Goal: Contribute content: Contribute content

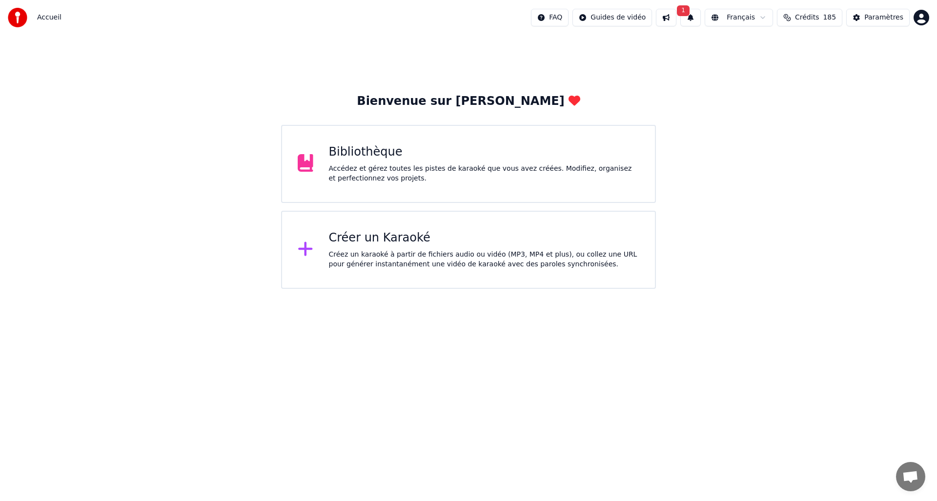
click at [432, 150] on div "Bibliothèque" at bounding box center [484, 152] width 311 height 16
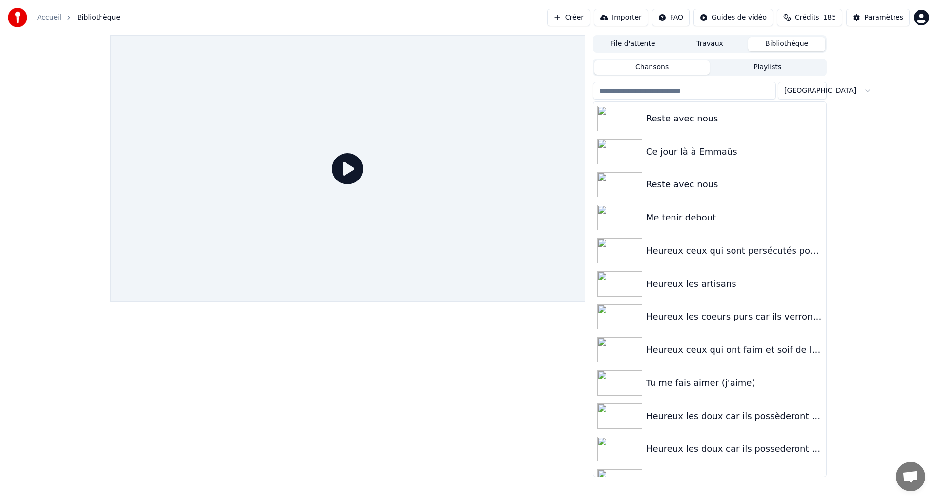
click at [573, 15] on button "Créer" at bounding box center [568, 18] width 43 height 18
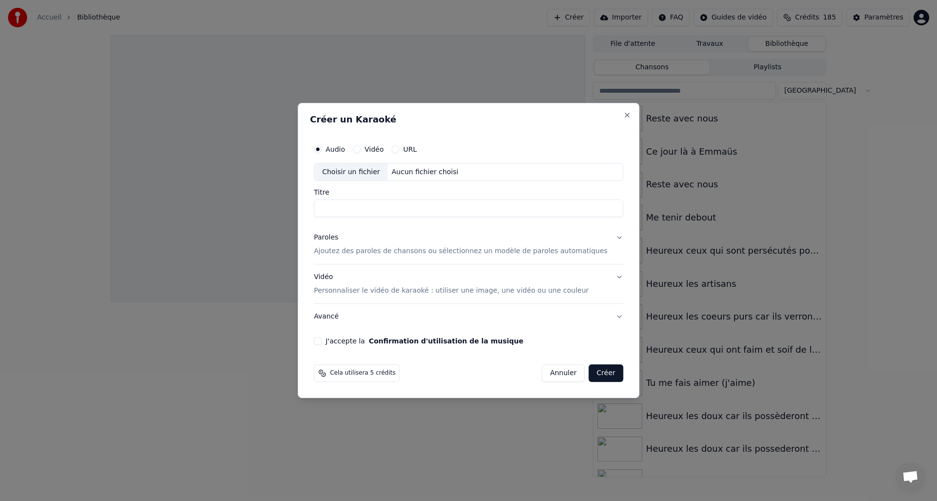
click at [345, 172] on div "Choisir un fichier" at bounding box center [350, 172] width 73 height 18
type input "**********"
click at [337, 240] on div "Paroles" at bounding box center [326, 238] width 24 height 10
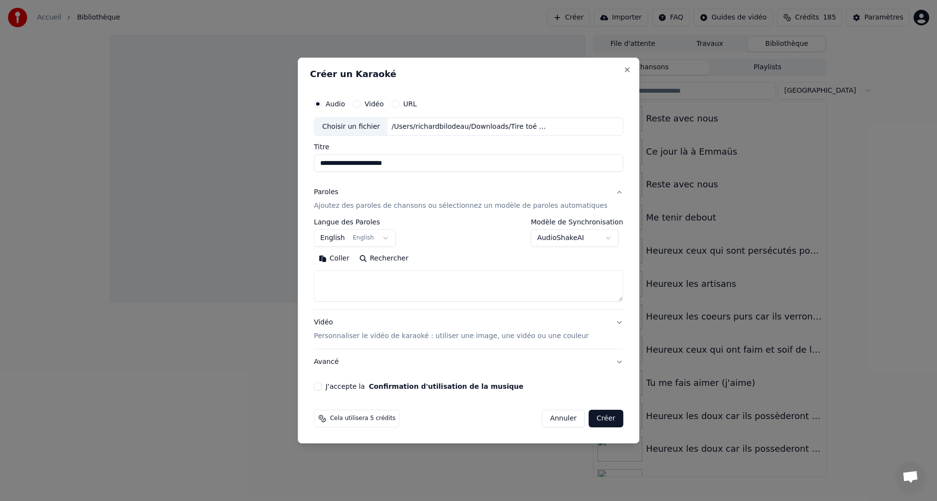
click at [345, 259] on button "Coller" at bounding box center [334, 259] width 40 height 16
click at [335, 323] on div "Vidéo Personnaliser le vidéo de karaoké : utiliser une image, une vidéo ou une …" at bounding box center [451, 329] width 275 height 23
type textarea "**********"
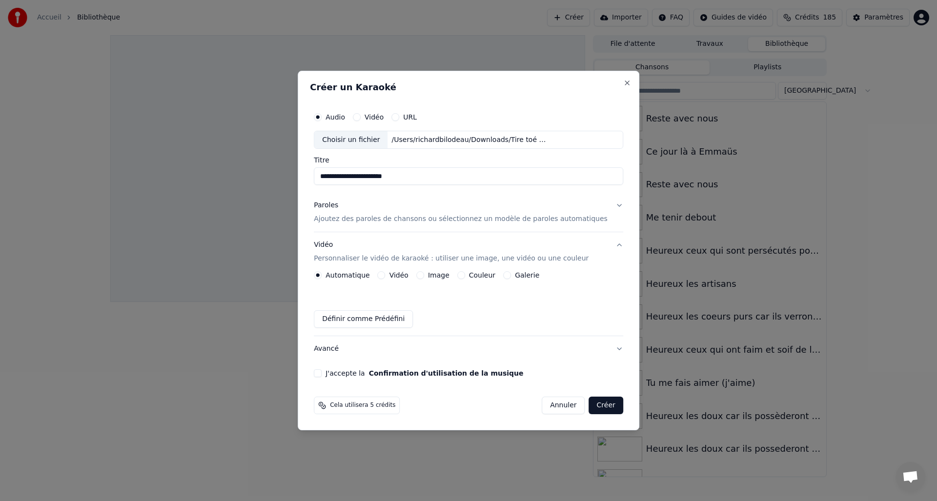
click at [424, 276] on button "Image" at bounding box center [420, 275] width 8 height 8
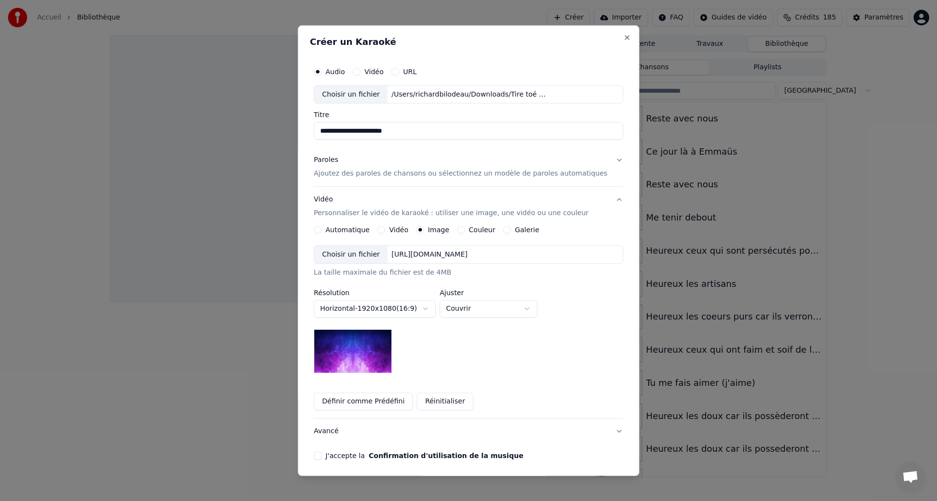
click at [341, 257] on div "Choisir un fichier" at bounding box center [350, 255] width 73 height 18
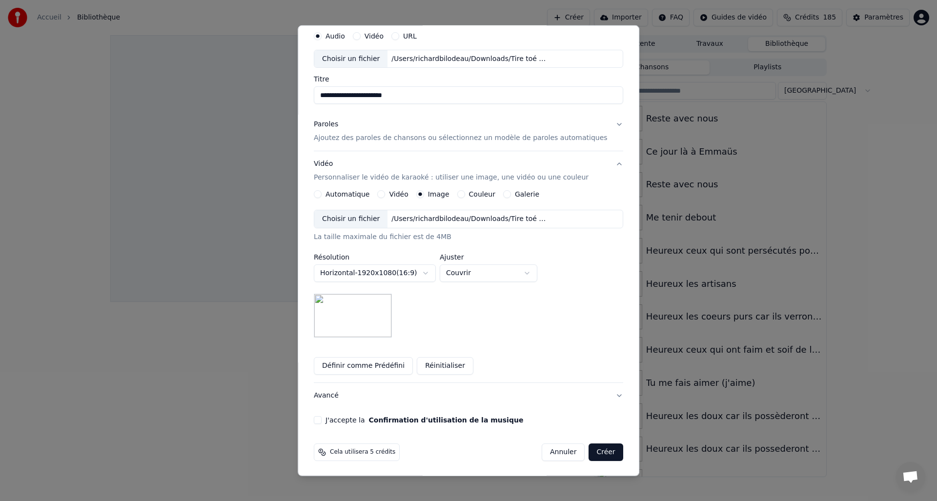
scroll to position [37, 0]
click at [322, 417] on button "J'accepte la Confirmation d'utilisation de la musique" at bounding box center [318, 419] width 8 height 8
click at [594, 452] on button "Créer" at bounding box center [606, 452] width 34 height 18
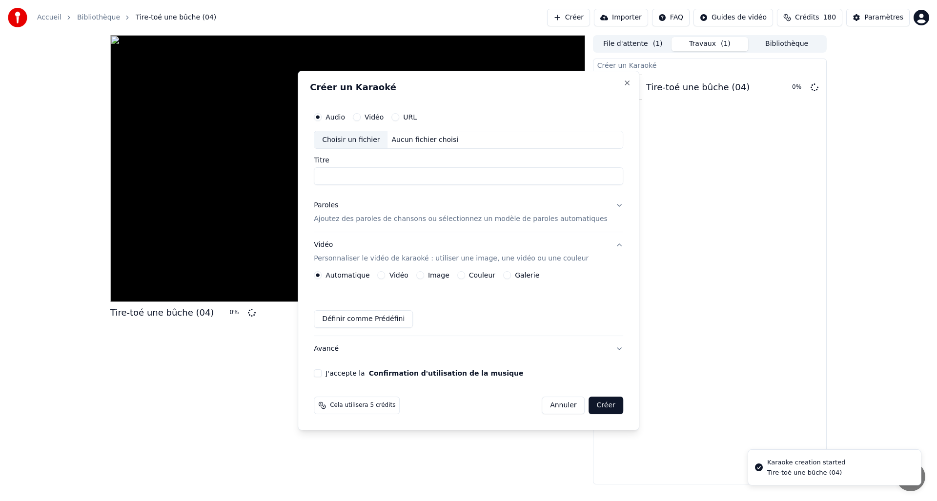
scroll to position [0, 0]
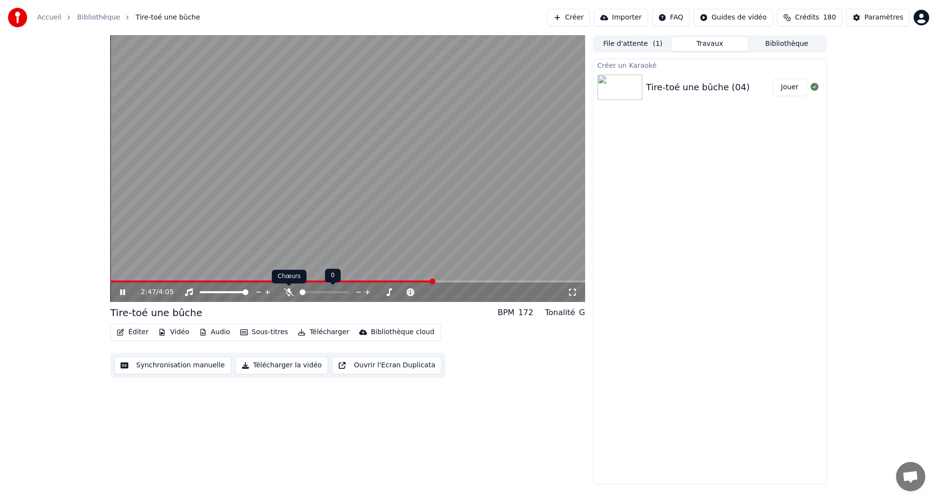
click at [288, 291] on icon at bounding box center [289, 292] width 10 height 8
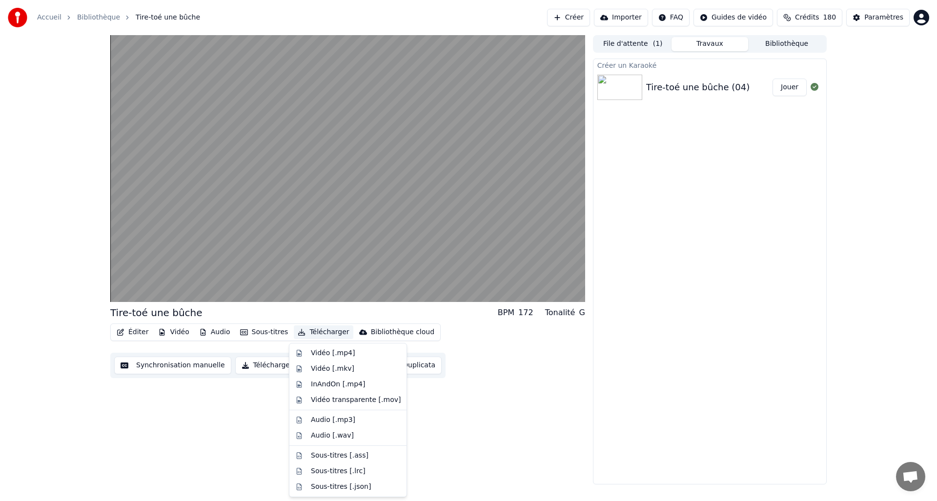
click at [315, 331] on button "Télécharger" at bounding box center [323, 332] width 59 height 14
click at [324, 355] on div "Vidéo [.mp4]" at bounding box center [333, 353] width 44 height 10
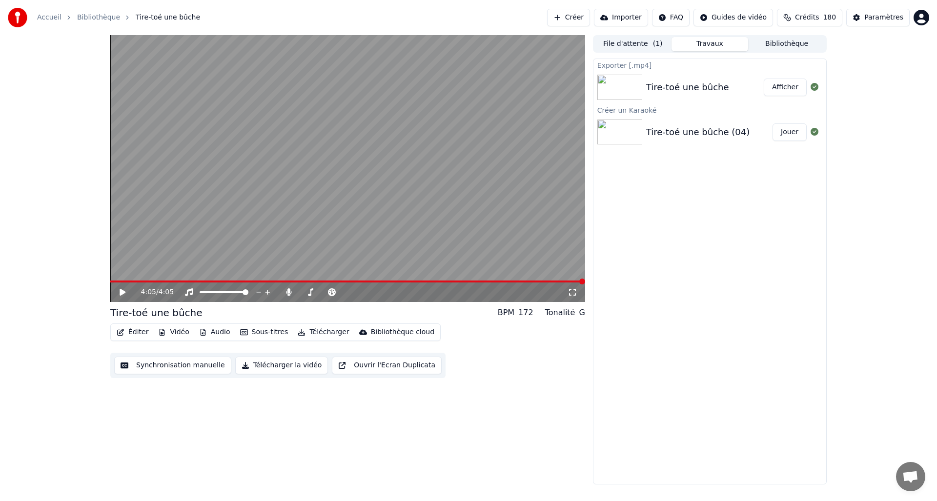
drag, startPoint x: 784, startPoint y: 84, endPoint x: 776, endPoint y: 97, distance: 14.5
click at [784, 84] on button "Afficher" at bounding box center [785, 88] width 43 height 18
